Goal: Transaction & Acquisition: Purchase product/service

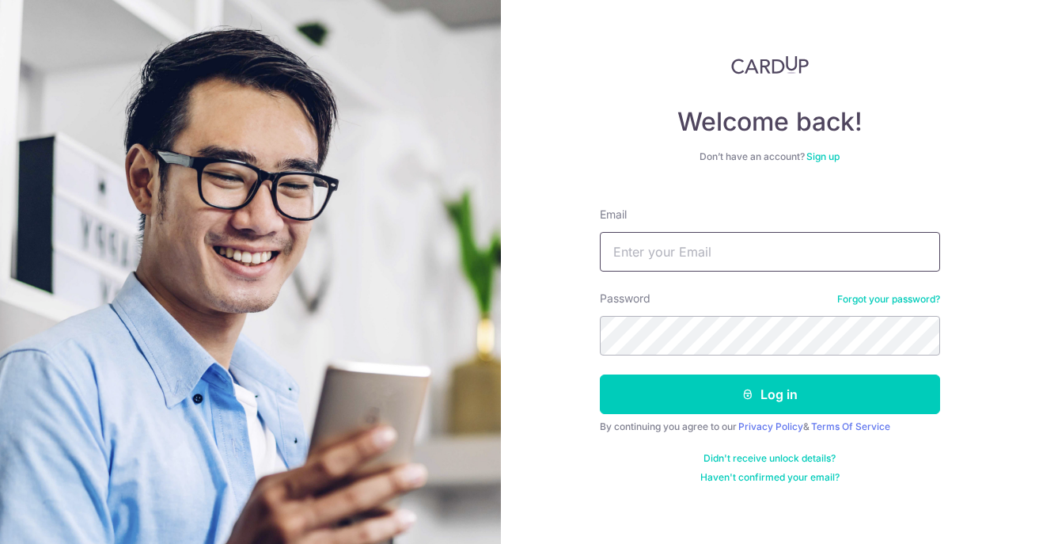
type input "[EMAIL_ADDRESS][DOMAIN_NAME]"
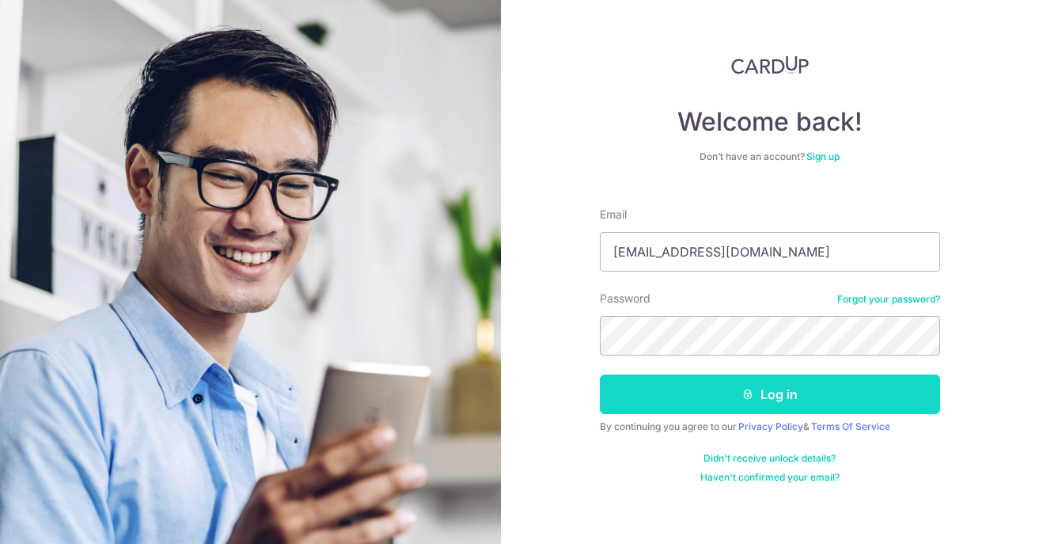
click at [781, 400] on button "Log in" at bounding box center [770, 394] width 340 height 40
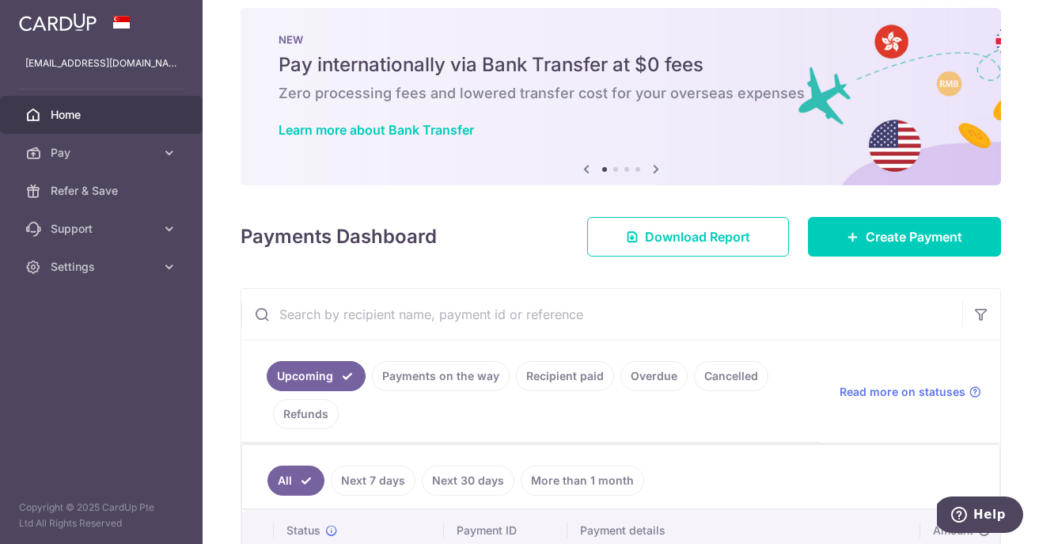
scroll to position [19, 0]
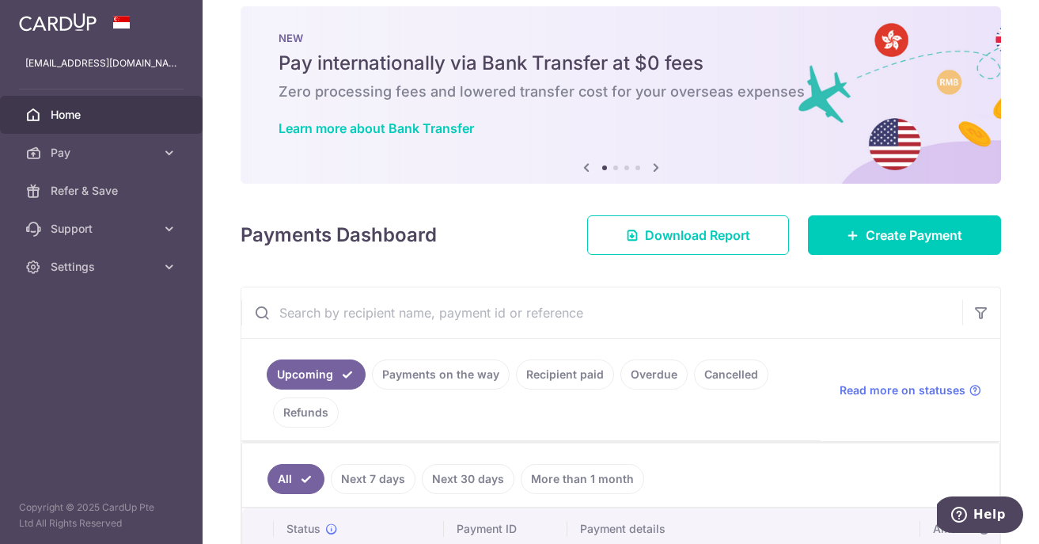
click at [552, 377] on link "Recipient paid" at bounding box center [565, 374] width 98 height 30
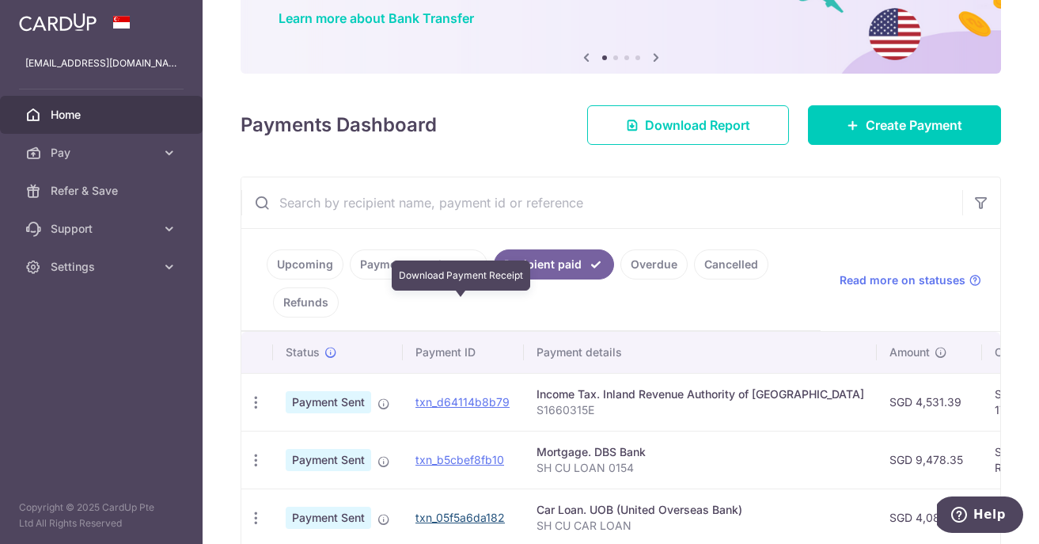
scroll to position [0, 0]
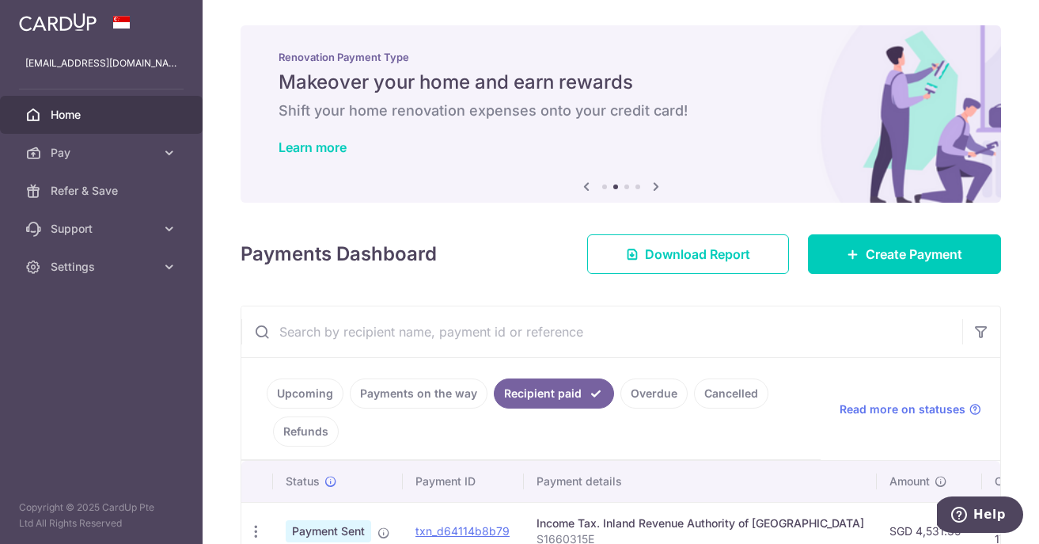
click at [340, 338] on input "text" at bounding box center [601, 331] width 721 height 51
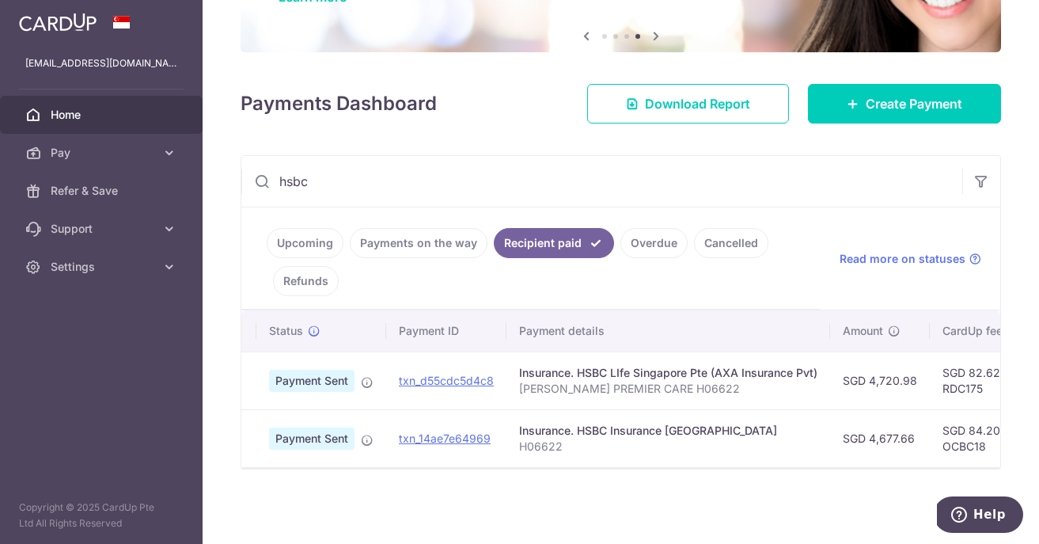
scroll to position [0, 16]
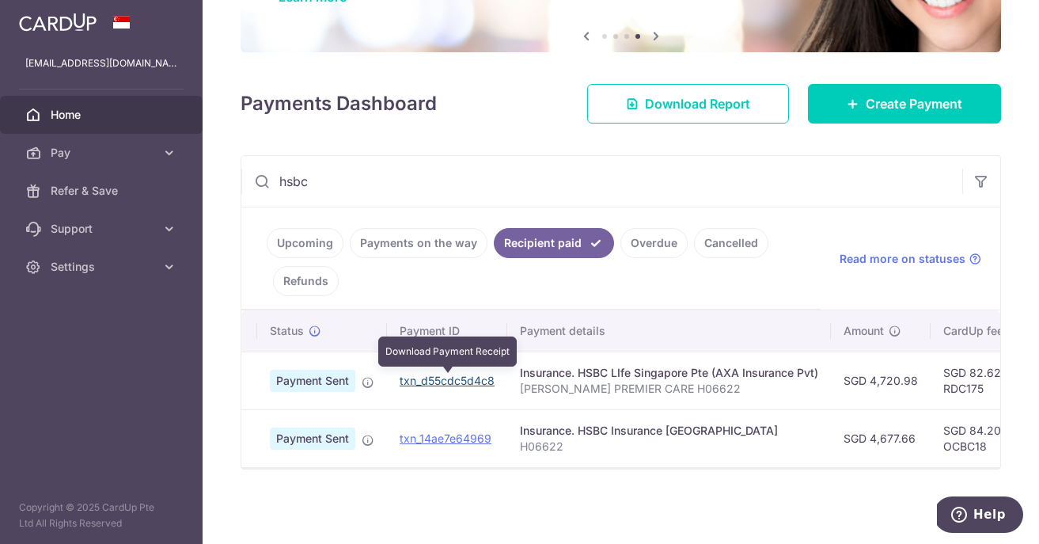
type input "hsbc"
click at [472, 381] on link "txn_d55cdc5d4c8" at bounding box center [447, 379] width 95 height 13
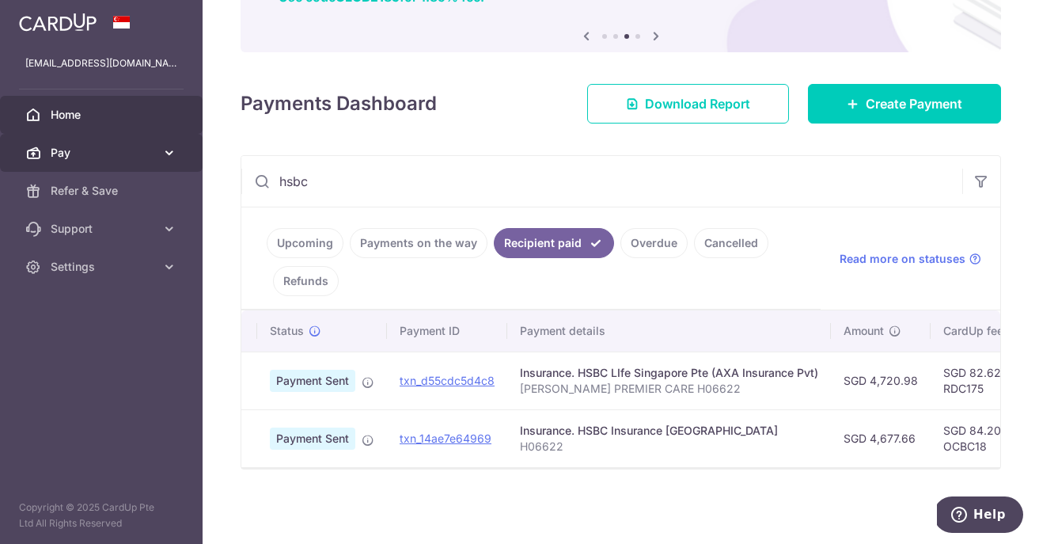
click at [70, 156] on span "Pay" at bounding box center [103, 153] width 104 height 16
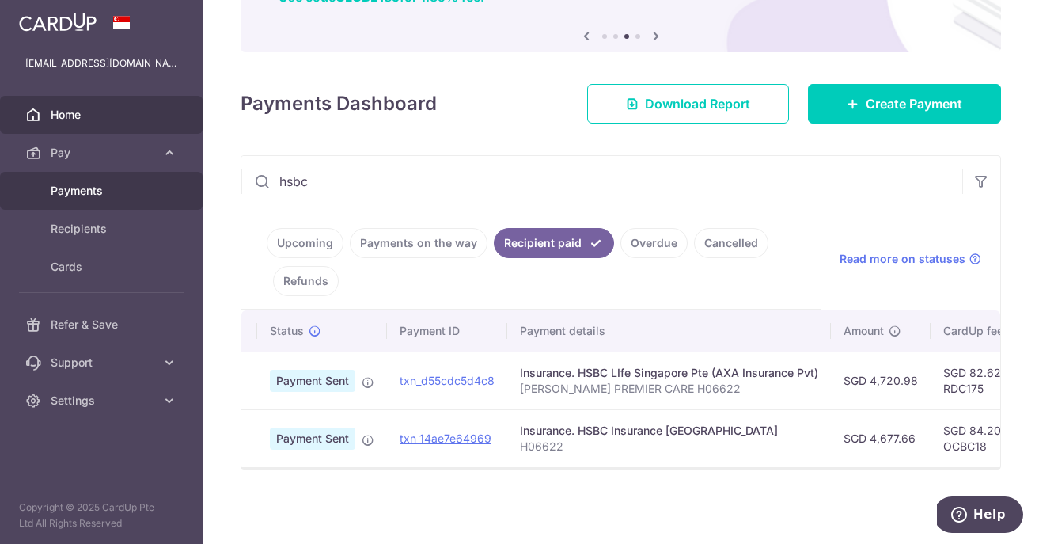
click at [68, 190] on span "Payments" at bounding box center [103, 191] width 104 height 16
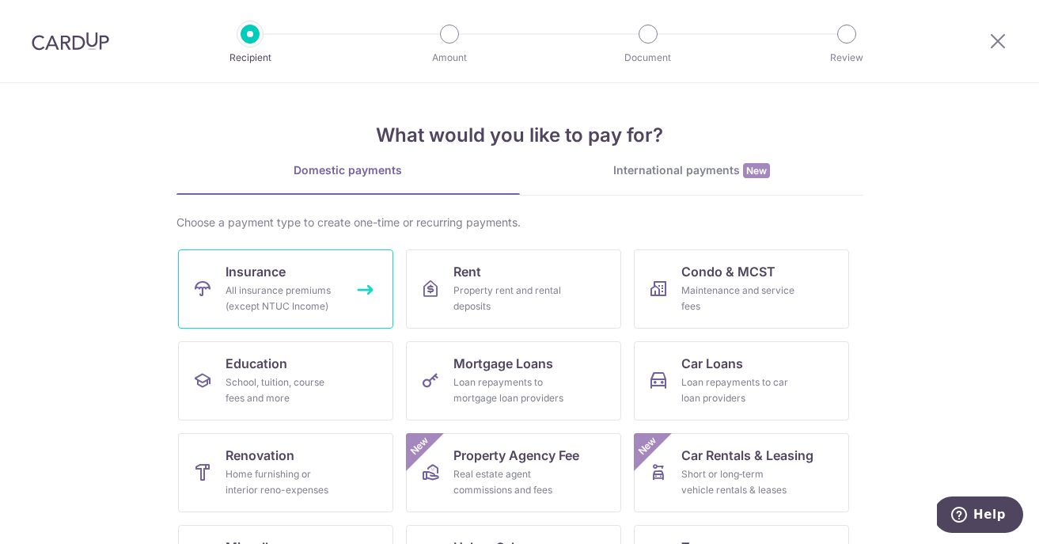
click at [323, 294] on div "All insurance premiums (except NTUC Income)" at bounding box center [282, 298] width 114 height 32
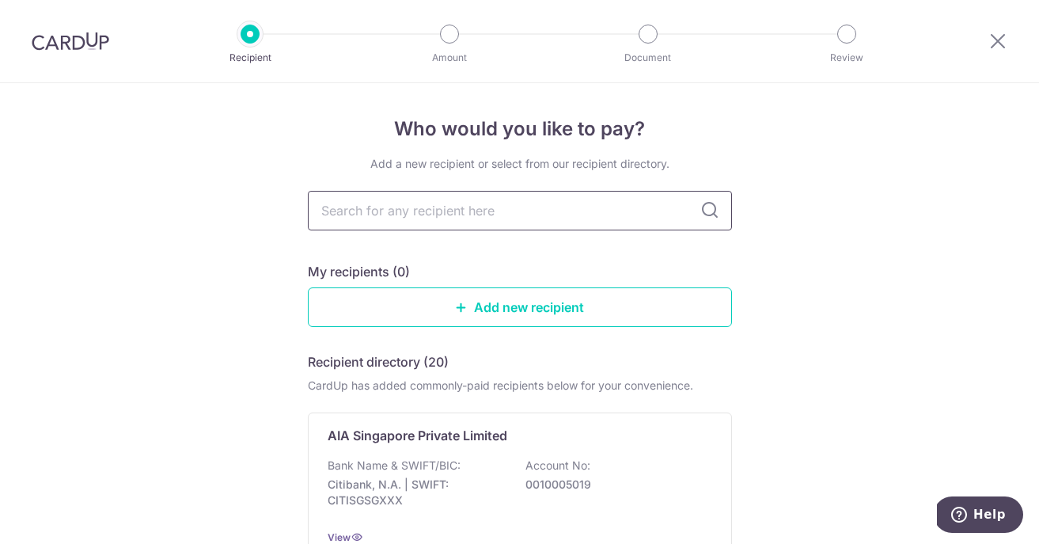
click at [396, 224] on input "text" at bounding box center [520, 211] width 424 height 40
type input "hsbc"
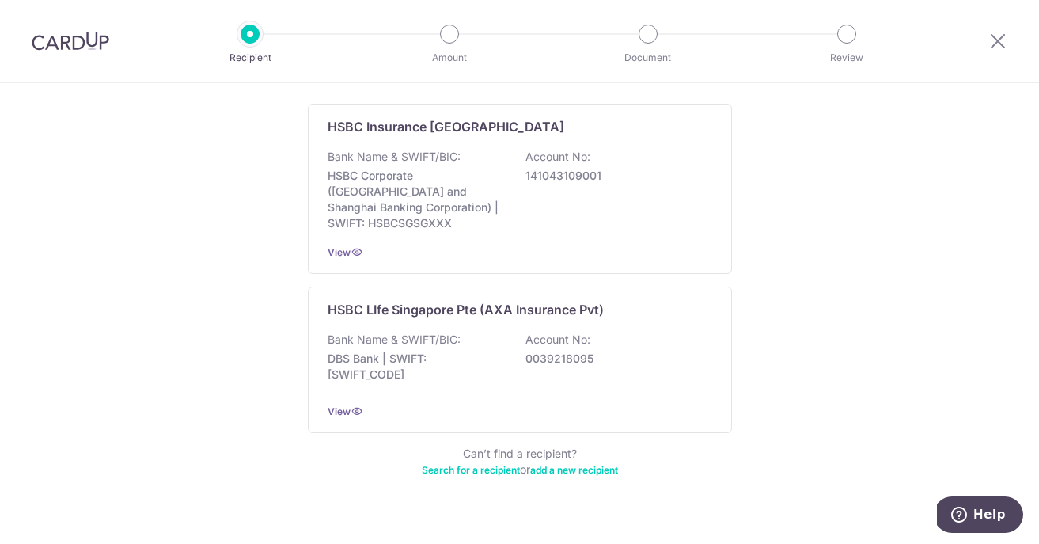
scroll to position [314, 0]
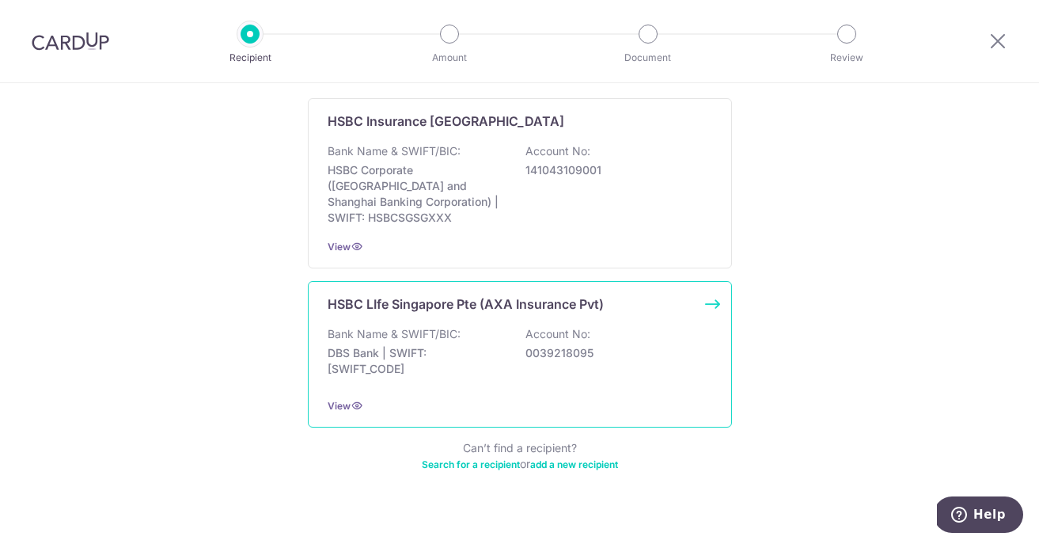
click at [709, 283] on div "HSBC LIfe Singapore Pte (AXA Insurance Pvt) Bank Name & SWIFT/BIC: DBS Bank | S…" at bounding box center [520, 354] width 424 height 146
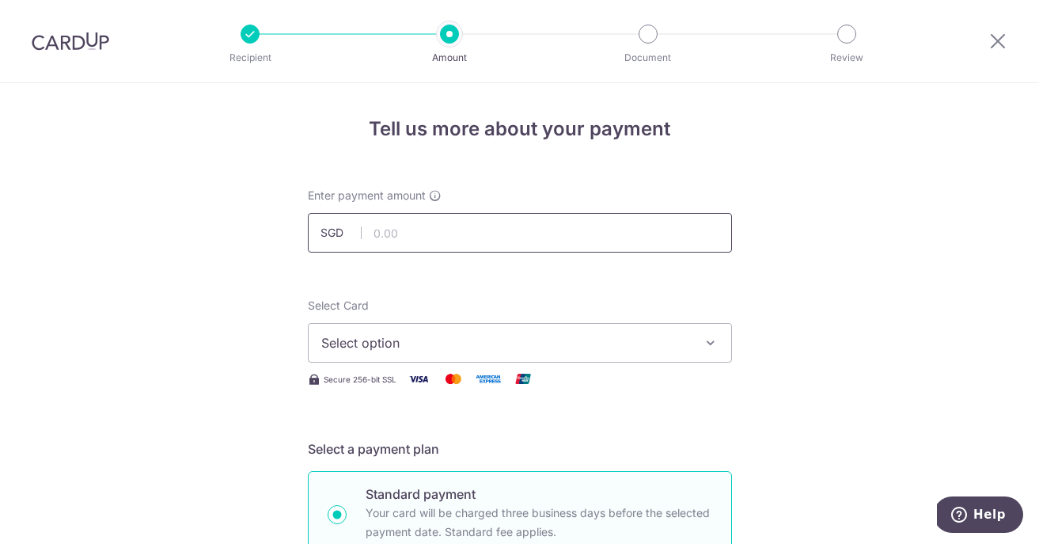
click at [401, 225] on input "text" at bounding box center [520, 233] width 424 height 40
type input "6,008.03"
click at [392, 337] on span "Select option" at bounding box center [505, 342] width 369 height 19
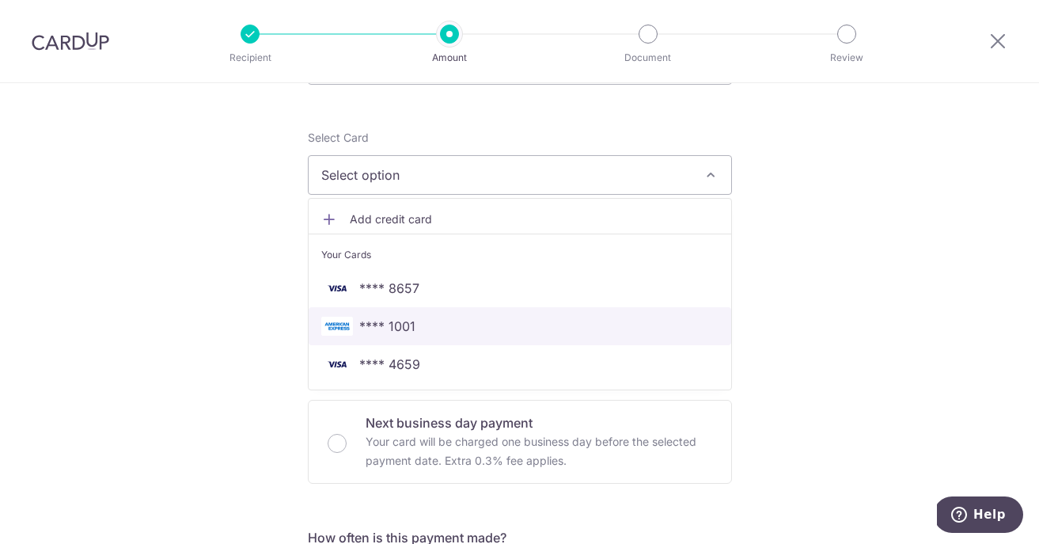
scroll to position [173, 0]
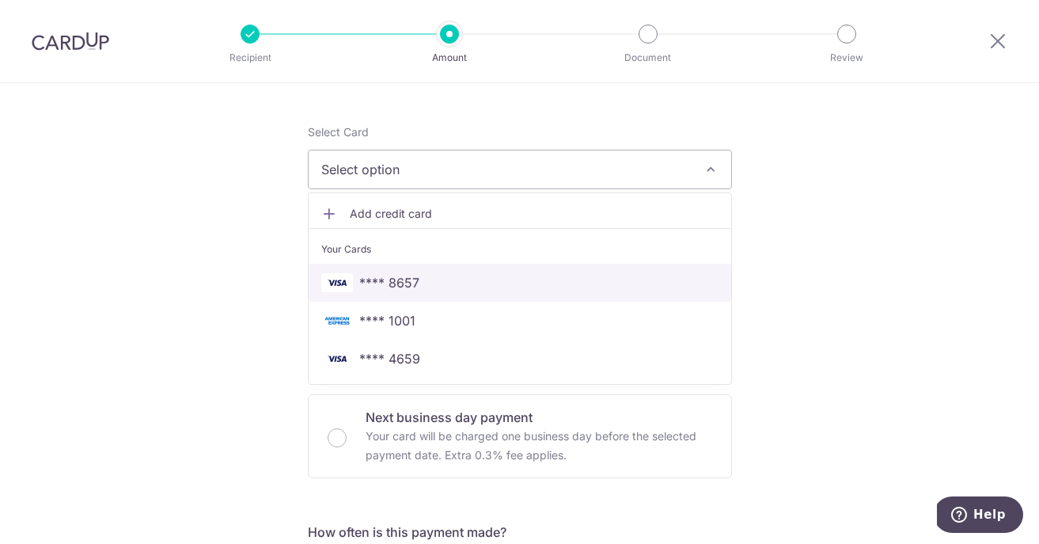
click at [404, 285] on span "**** 8657" at bounding box center [389, 282] width 60 height 19
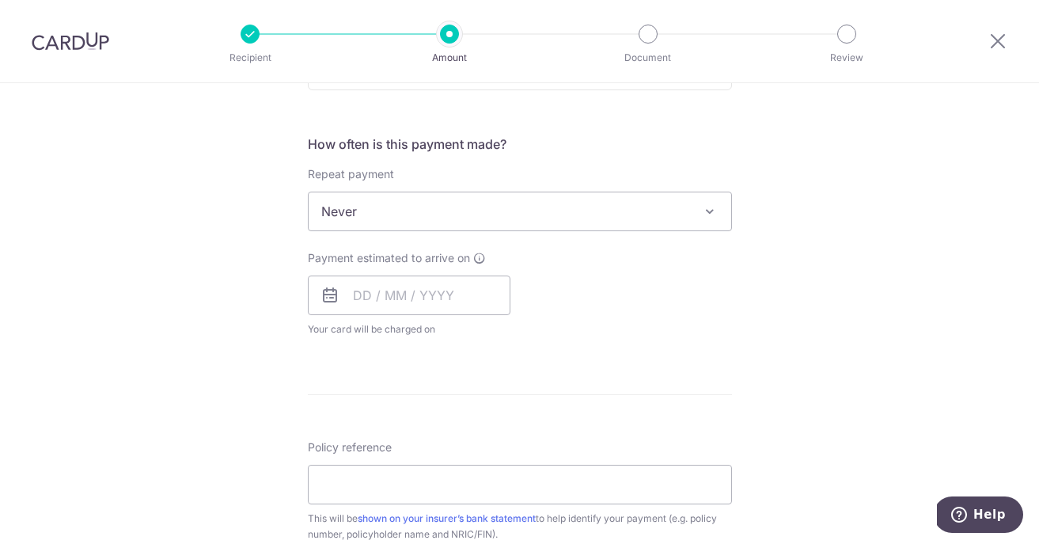
scroll to position [566, 0]
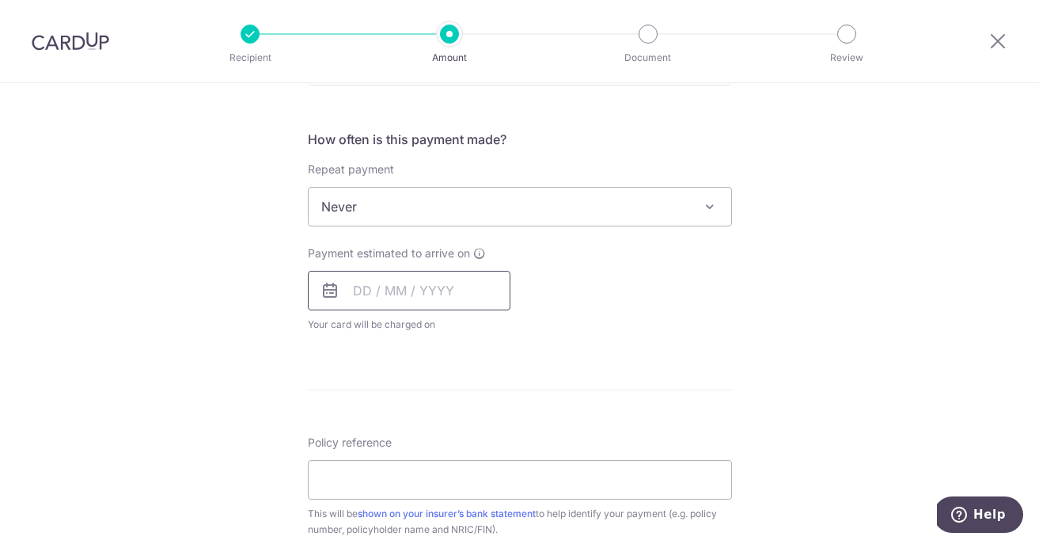
click at [455, 294] on input "text" at bounding box center [409, 291] width 203 height 40
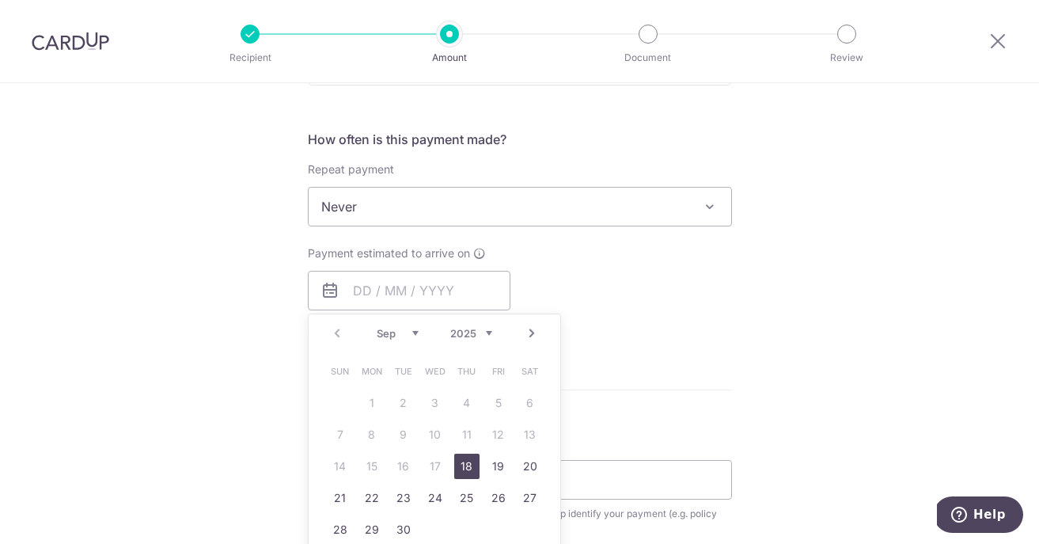
click at [473, 464] on link "18" at bounding box center [466, 465] width 25 height 25
type input "[DATE]"
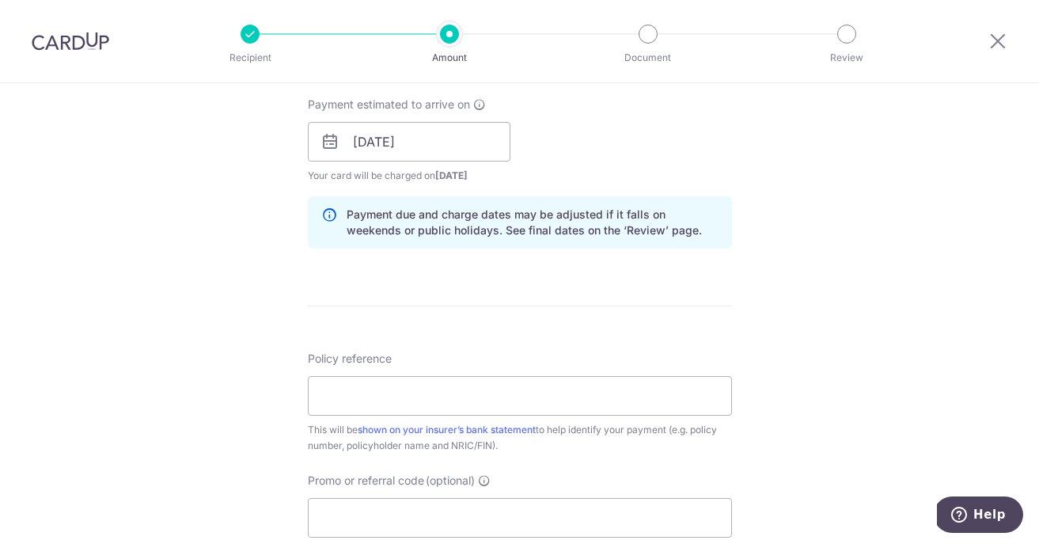
scroll to position [777, 0]
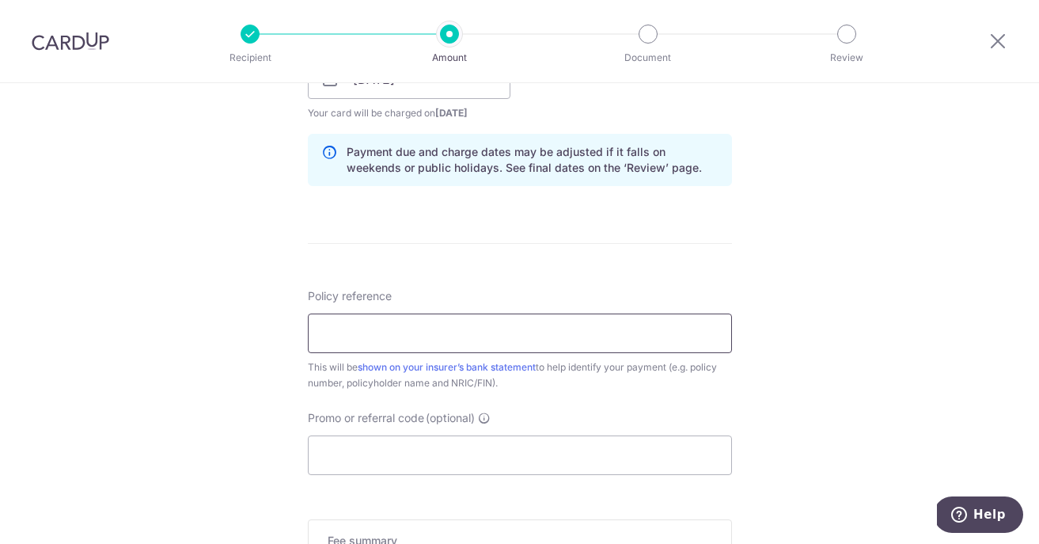
click at [515, 348] on input "Policy reference" at bounding box center [520, 333] width 424 height 40
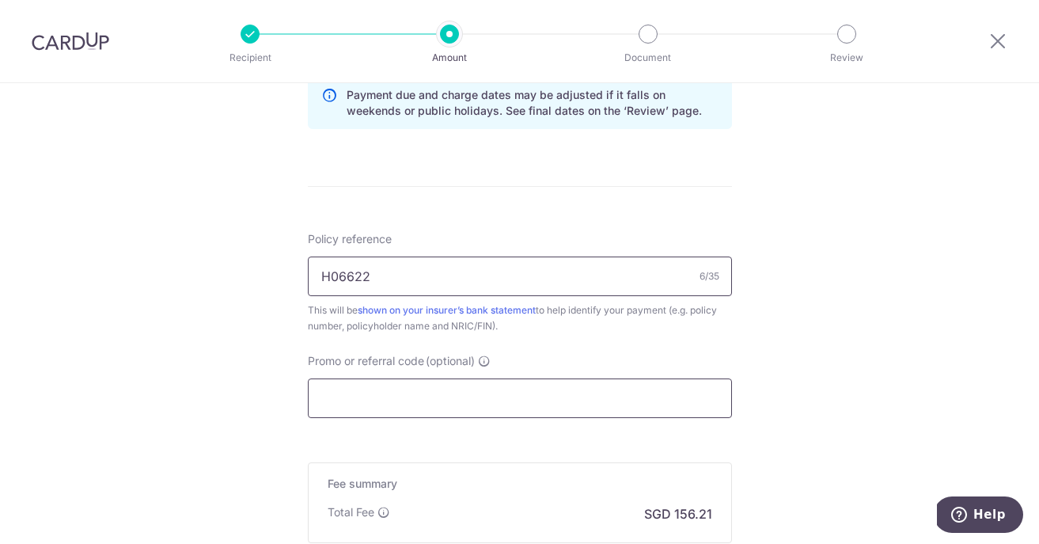
scroll to position [839, 0]
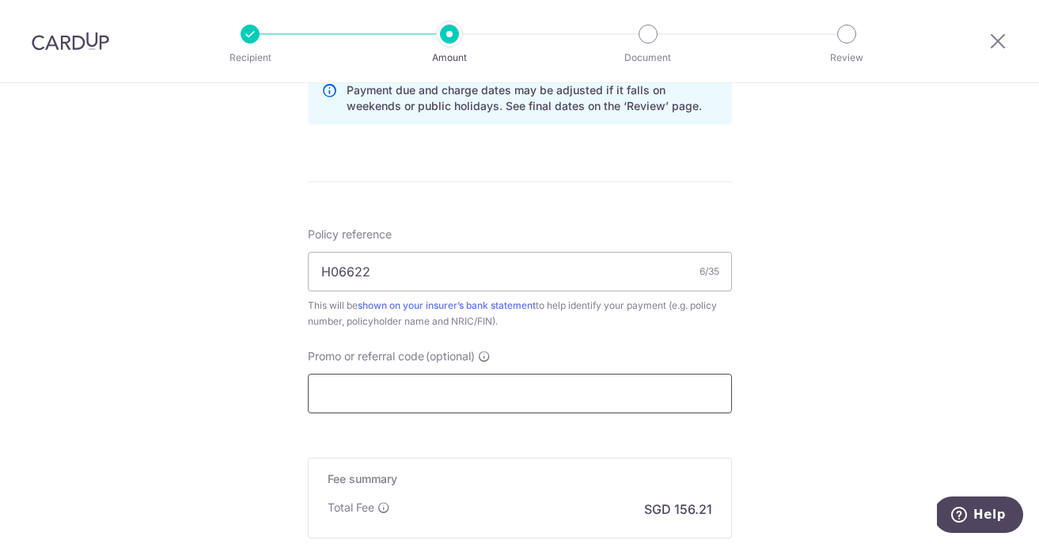
click at [546, 394] on input "Promo or referral code (optional)" at bounding box center [520, 393] width 424 height 40
click at [437, 271] on input "H06622" at bounding box center [520, 272] width 424 height 40
type input "H06622 [PERSON_NAME]"
click at [513, 397] on input "Promo or referral code (optional)" at bounding box center [520, 393] width 424 height 40
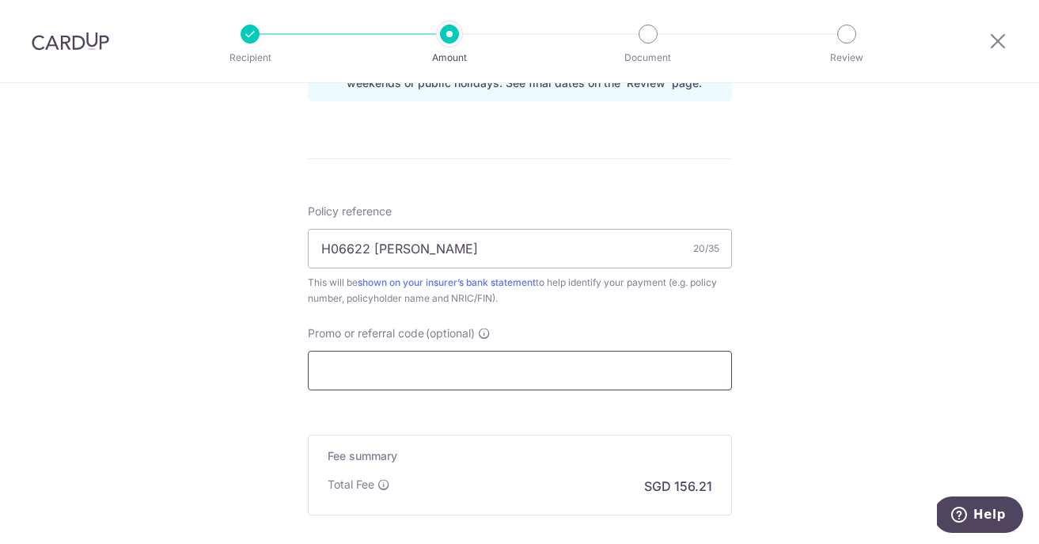
scroll to position [862, 0]
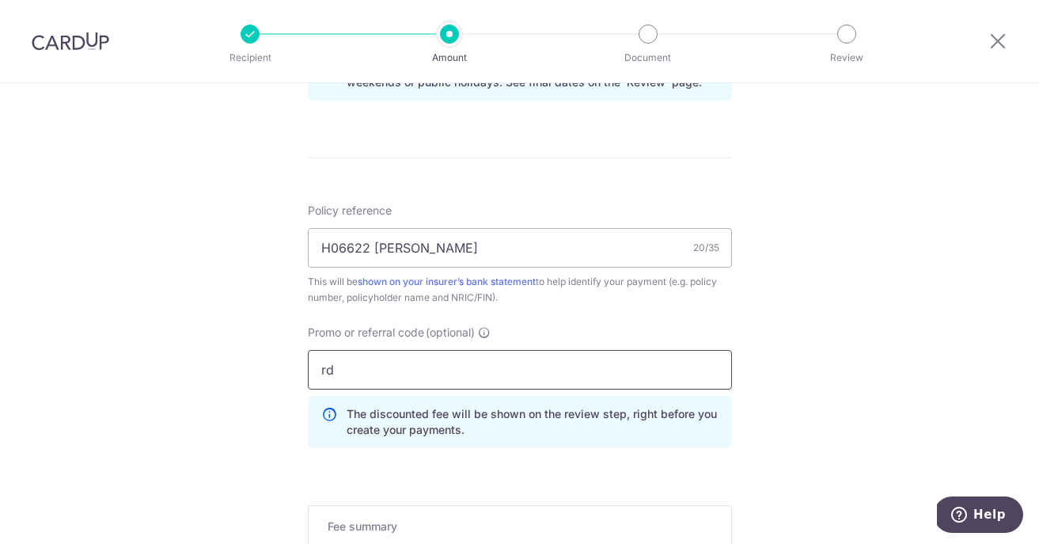
type input "r"
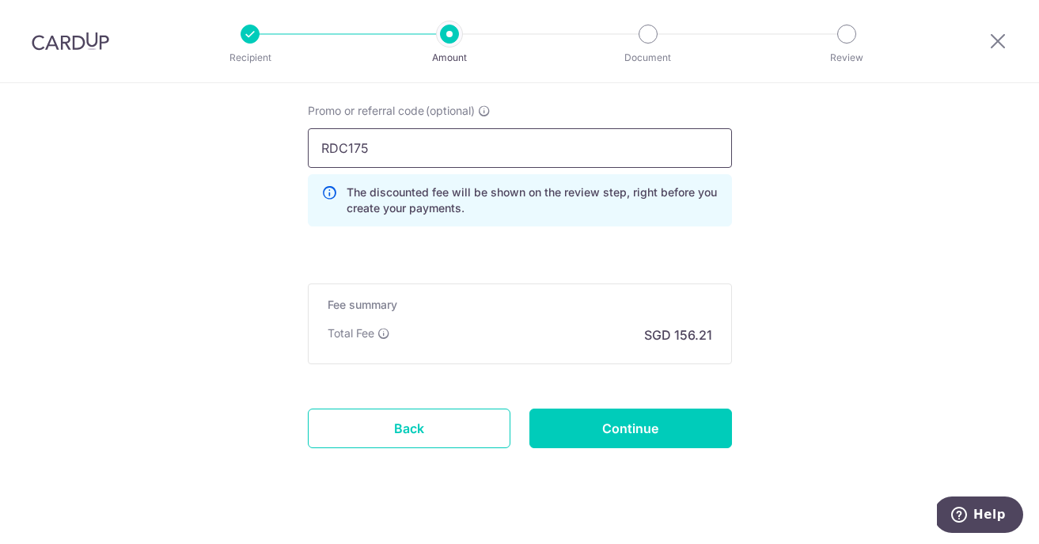
scroll to position [1107, 0]
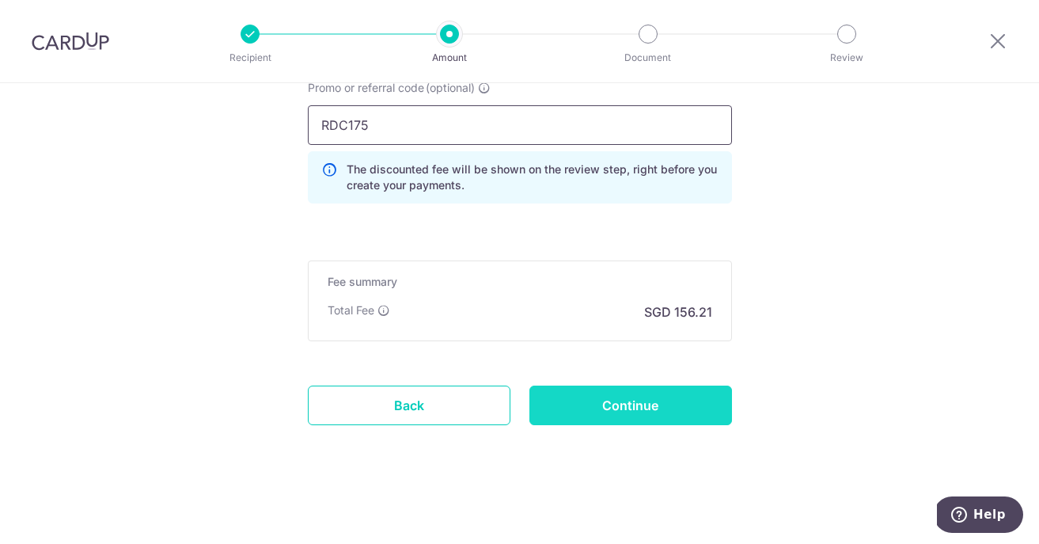
type input "RDC175"
click at [577, 404] on input "Continue" at bounding box center [630, 405] width 203 height 40
type input "Create Schedule"
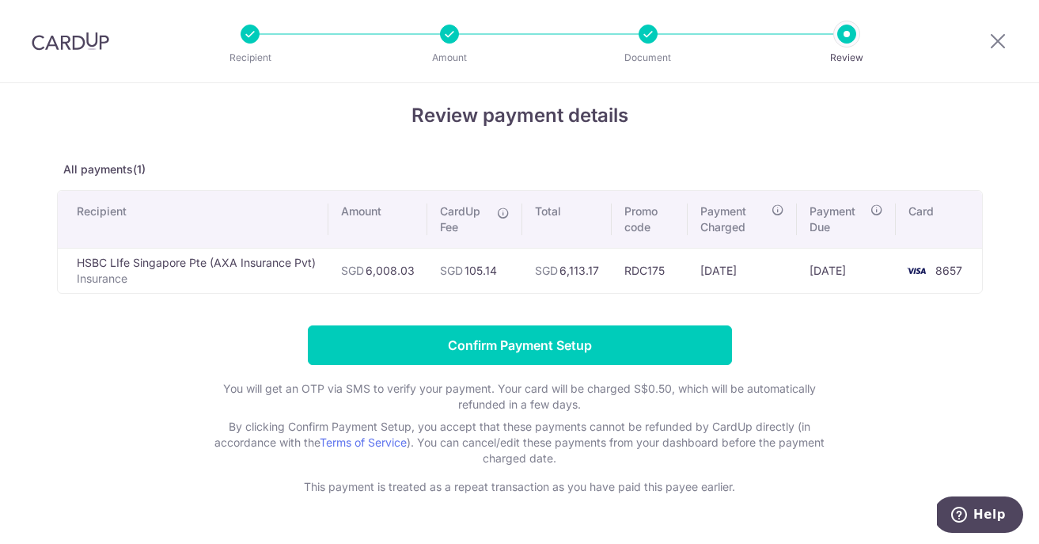
scroll to position [14, 0]
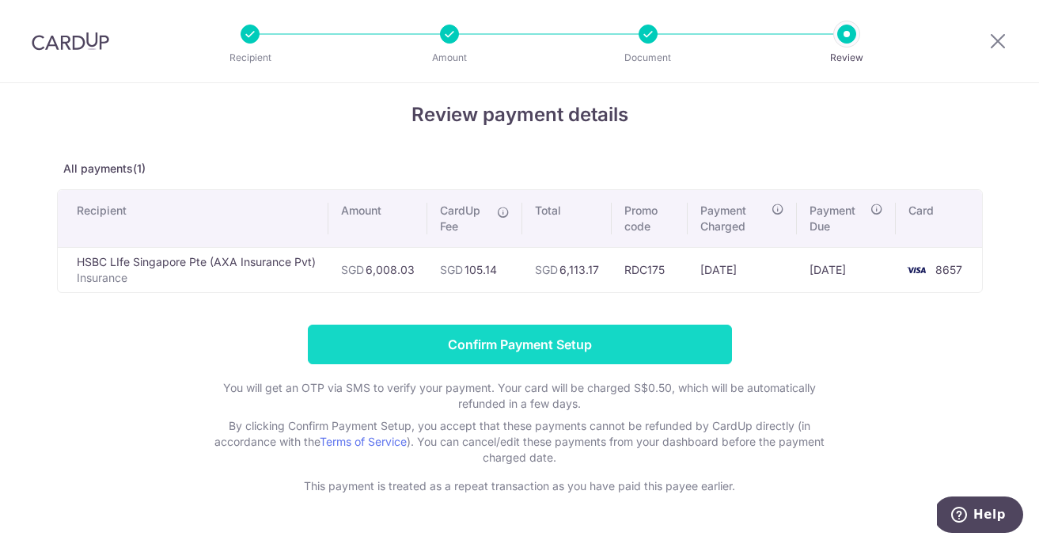
click at [642, 345] on input "Confirm Payment Setup" at bounding box center [520, 344] width 424 height 40
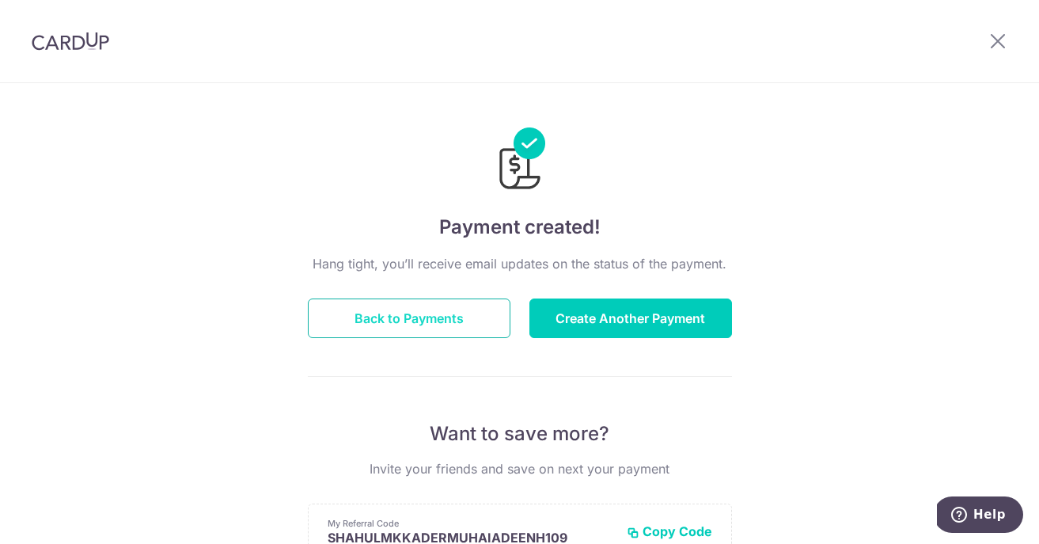
click at [435, 314] on button "Back to Payments" at bounding box center [409, 318] width 203 height 40
